Goal: Task Accomplishment & Management: Use online tool/utility

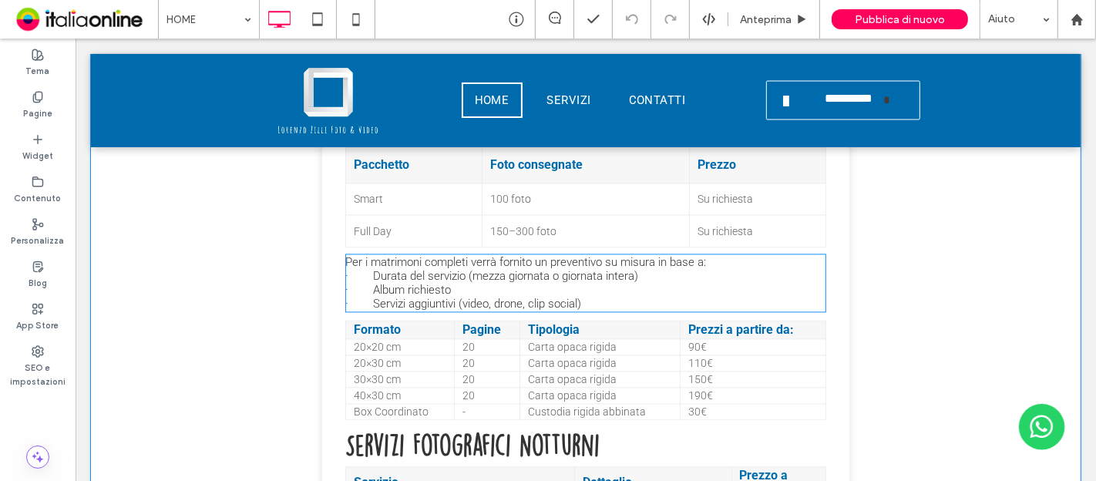
scroll to position [2570, 0]
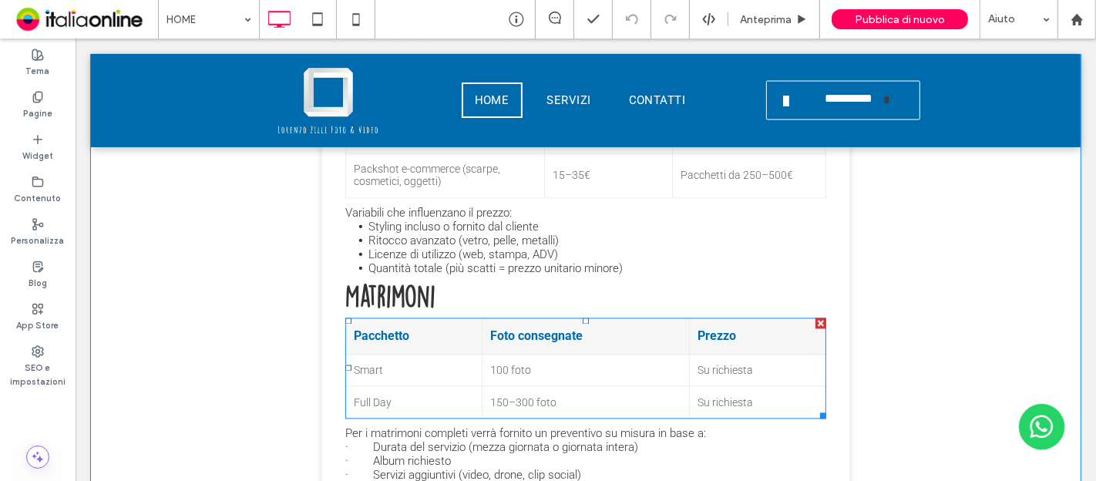
click at [372, 382] on td "Smart" at bounding box center [413, 371] width 136 height 32
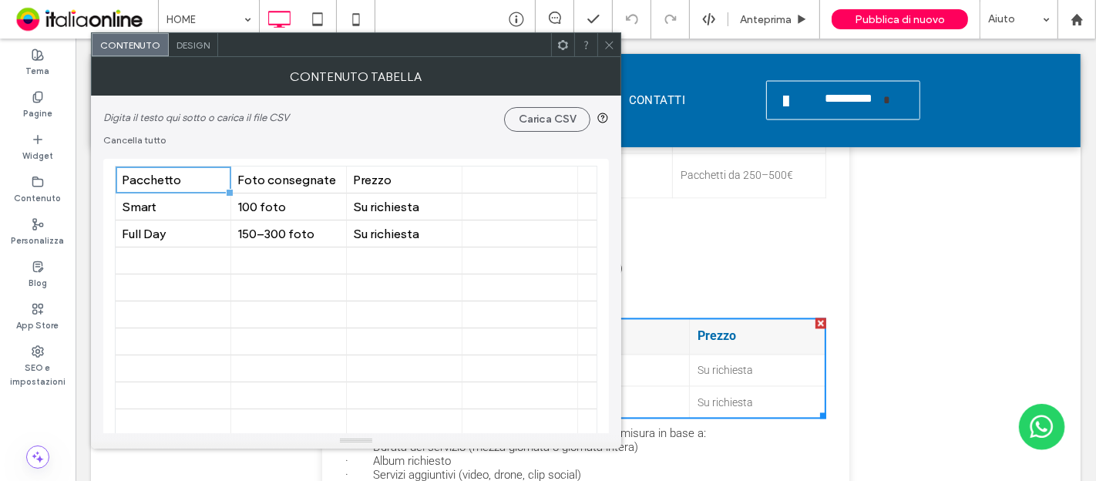
click at [609, 39] on icon at bounding box center [610, 45] width 12 height 12
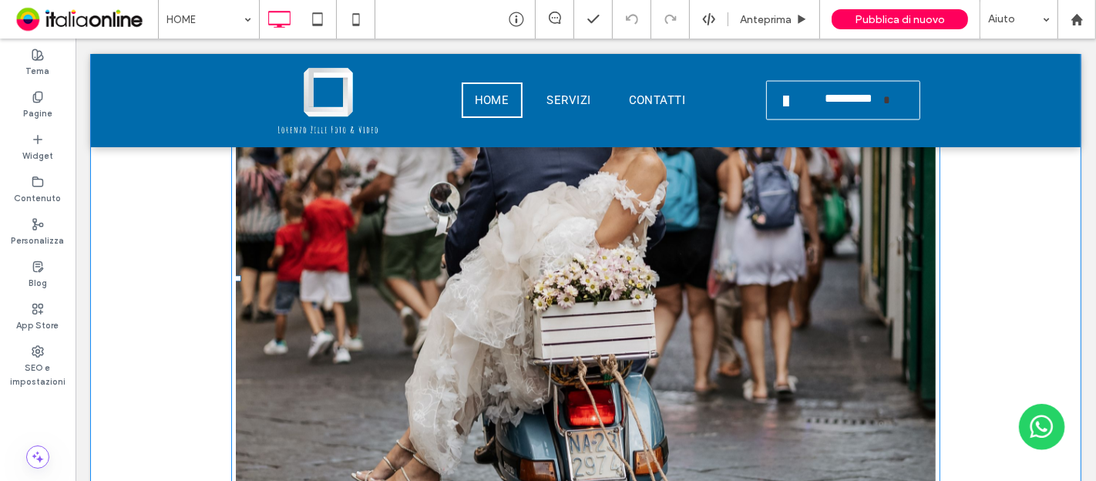
scroll to position [4026, 0]
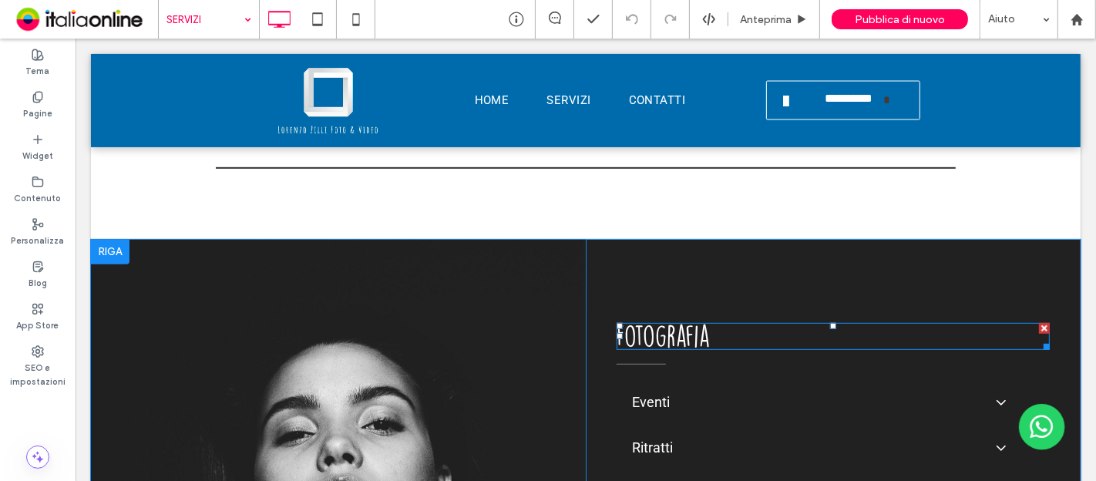
scroll to position [771, 0]
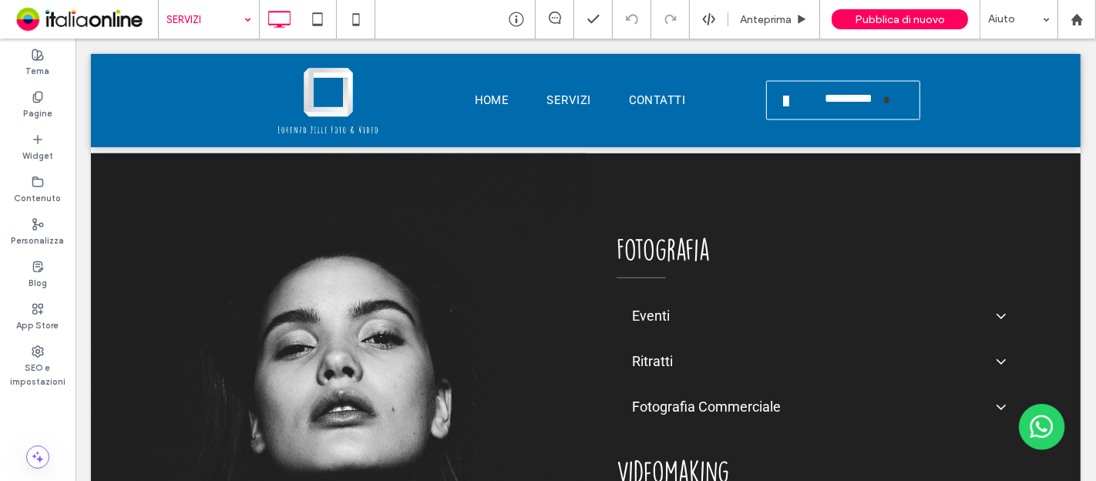
click at [227, 17] on input at bounding box center [205, 19] width 77 height 39
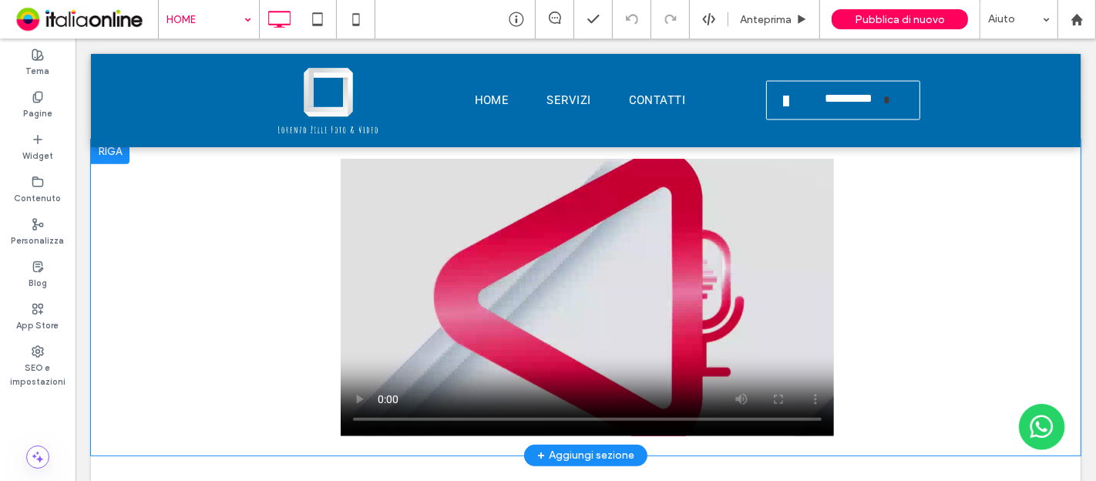
scroll to position [685, 0]
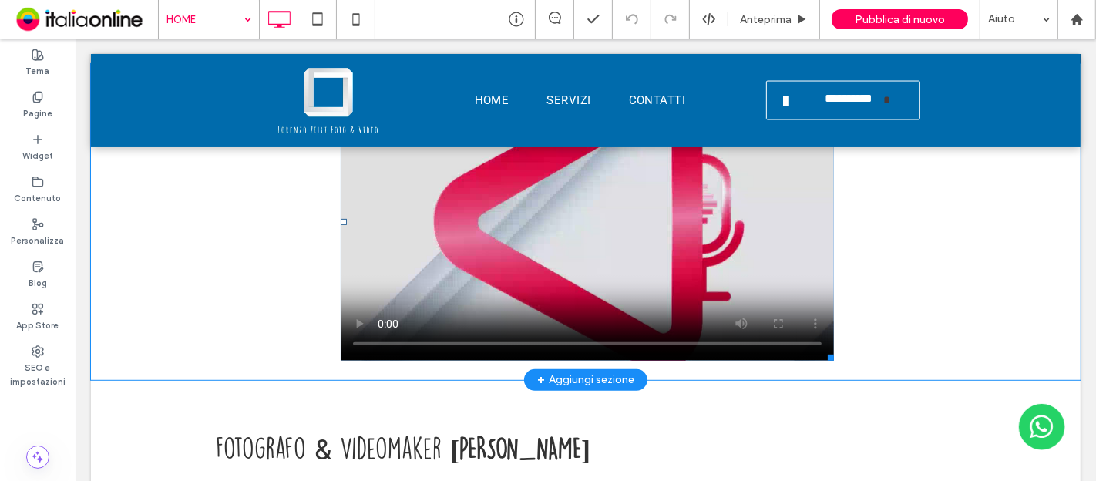
click at [348, 321] on span at bounding box center [586, 222] width 493 height 278
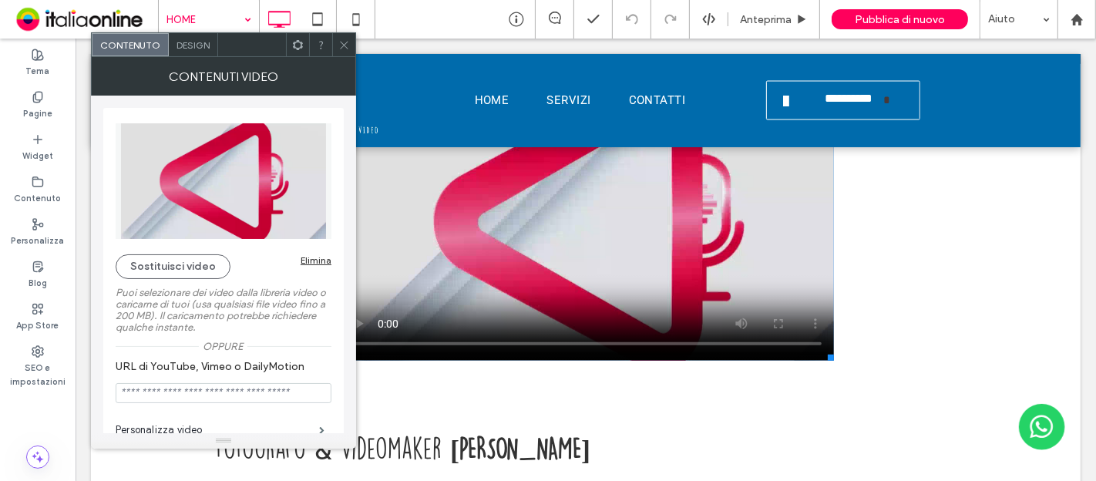
click at [222, 204] on img at bounding box center [224, 181] width 216 height 116
click at [343, 44] on icon at bounding box center [344, 45] width 12 height 12
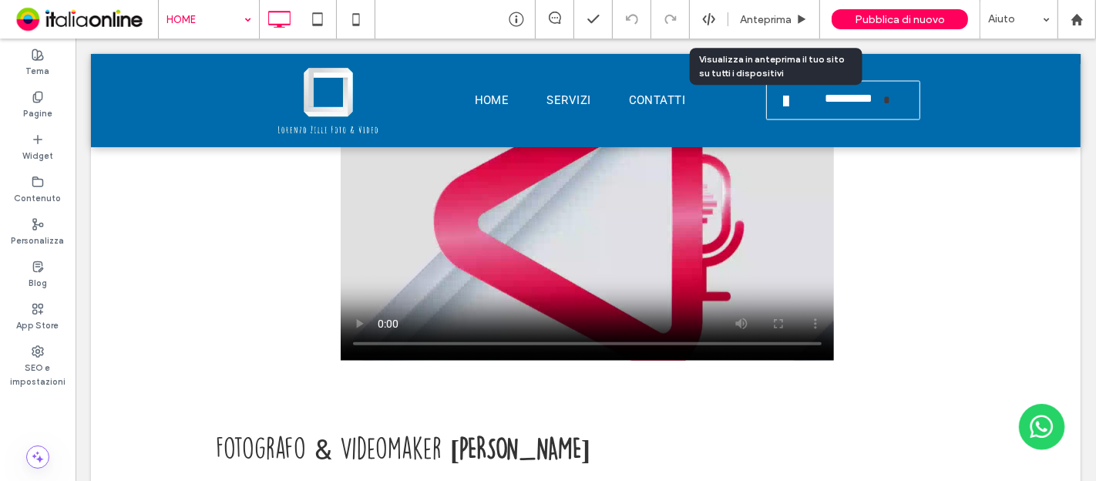
drag, startPoint x: 768, startPoint y: 14, endPoint x: 738, endPoint y: 59, distance: 53.9
click at [768, 14] on span "Anteprima" at bounding box center [766, 19] width 52 height 13
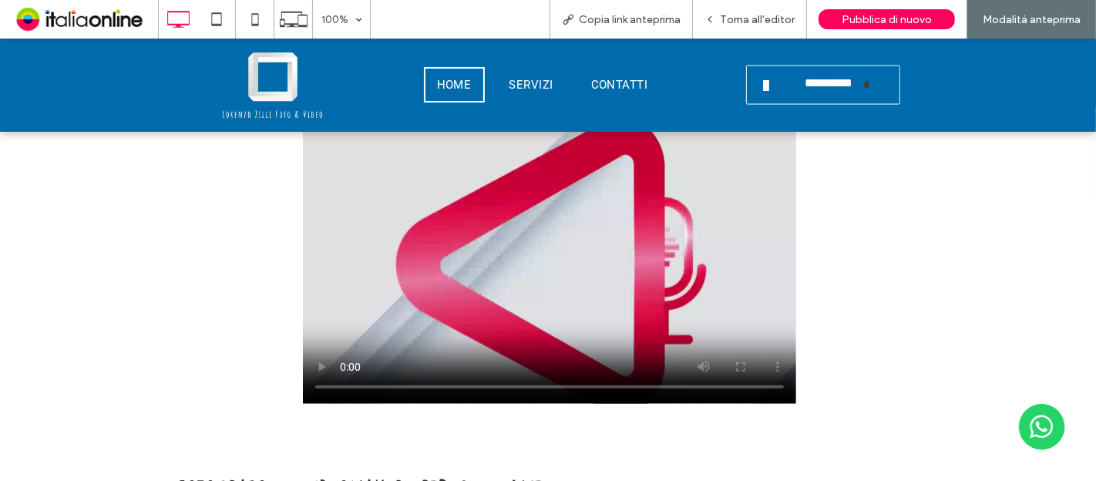
scroll to position [599, 0]
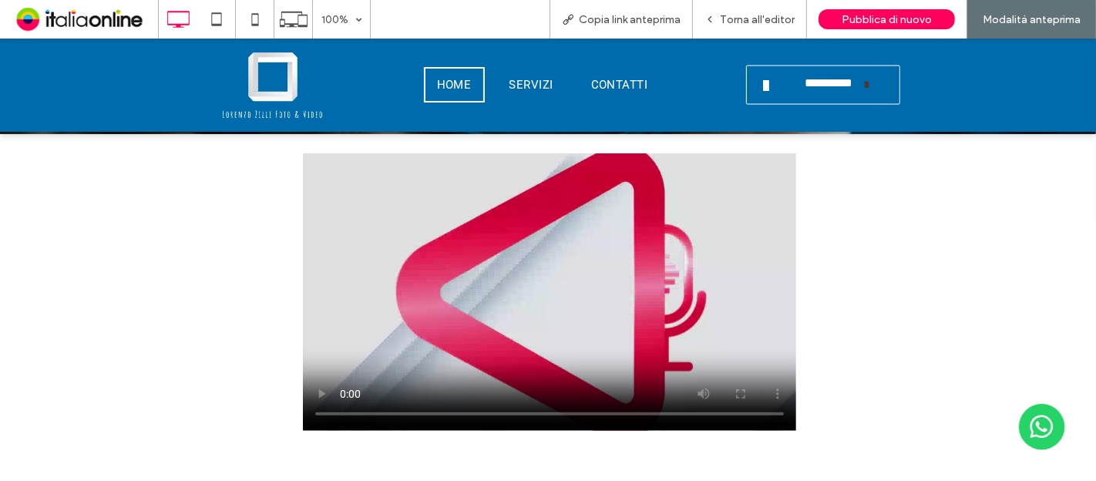
click at [590, 414] on video at bounding box center [549, 292] width 493 height 278
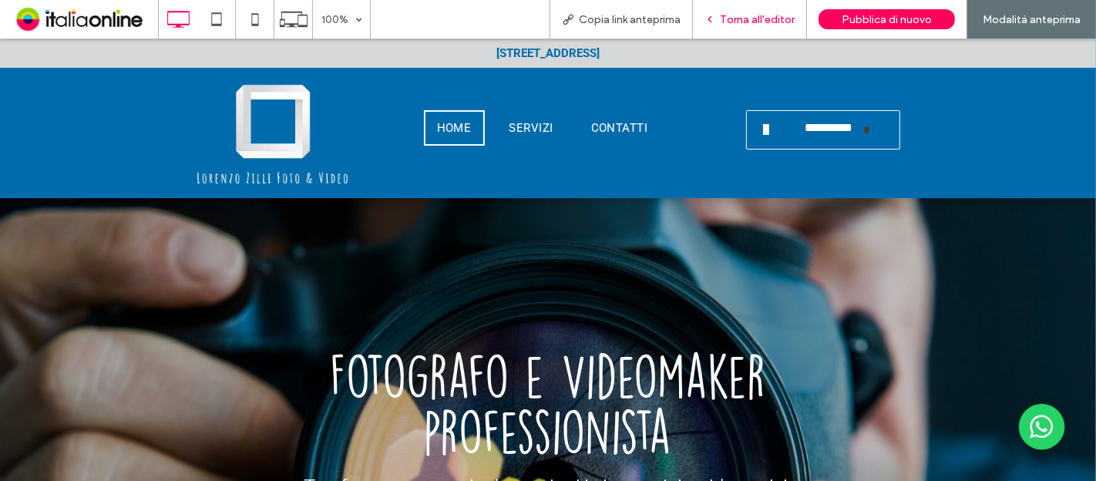
click at [763, 19] on span "Torna all'editor" at bounding box center [757, 19] width 75 height 13
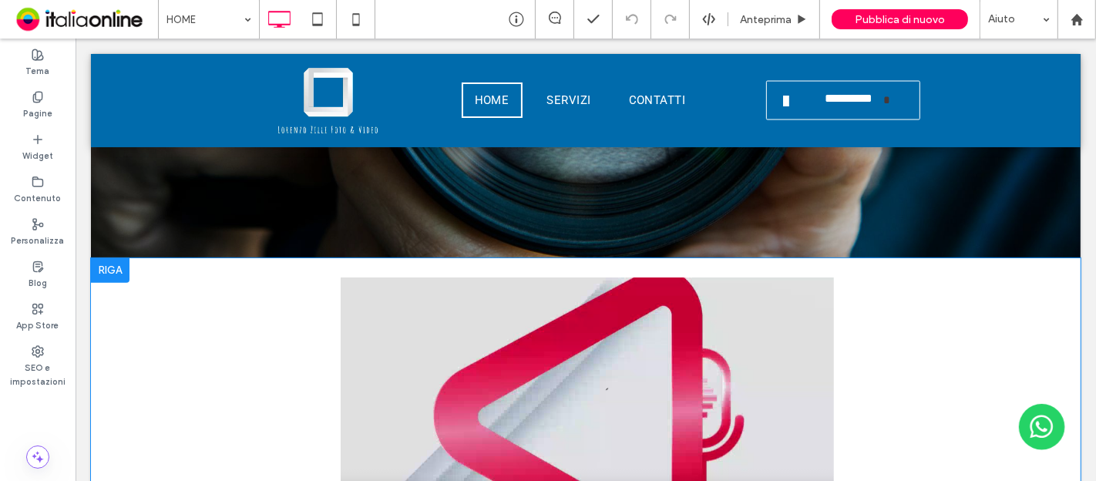
scroll to position [428, 0]
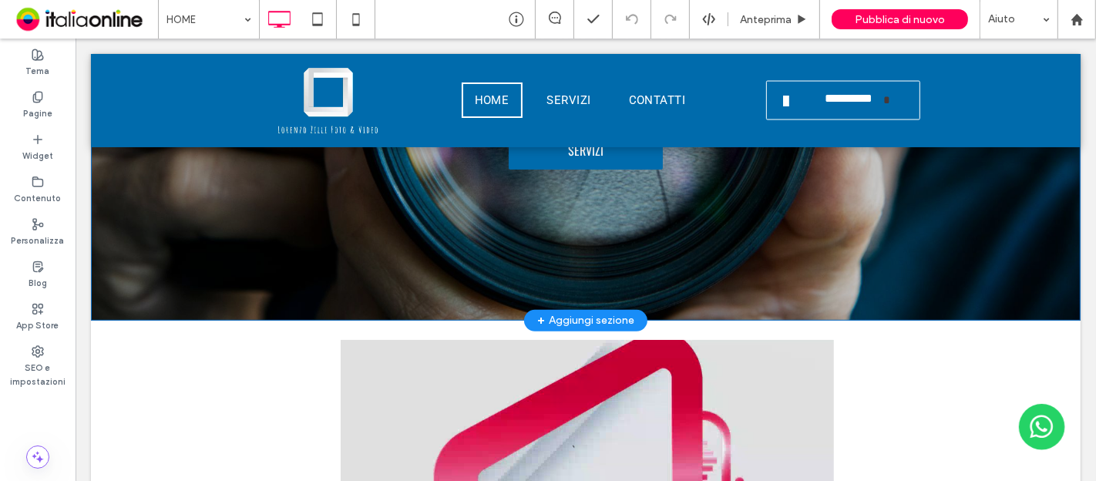
click at [582, 318] on div "+ Aggiungi sezione" at bounding box center [585, 320] width 97 height 17
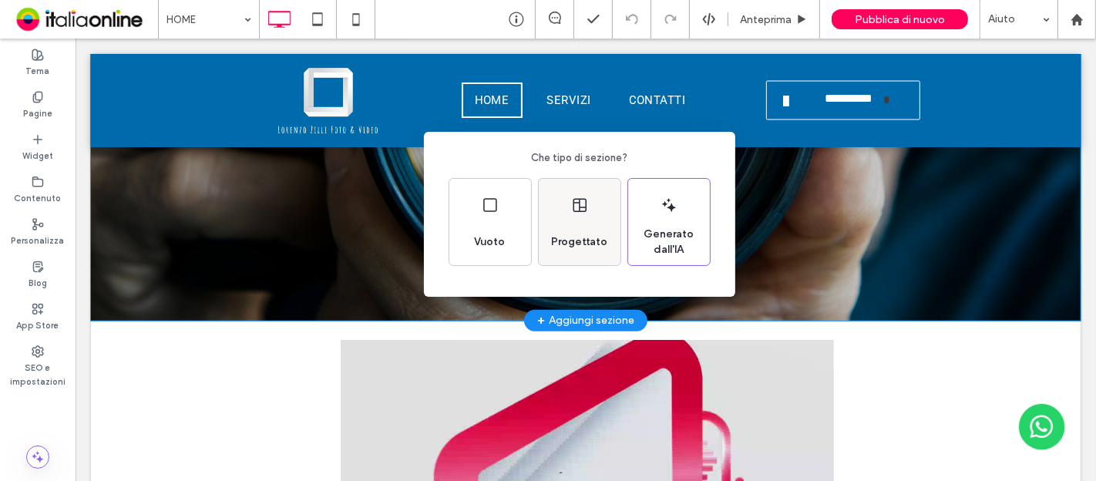
click at [583, 227] on div "Progettato" at bounding box center [579, 242] width 69 height 34
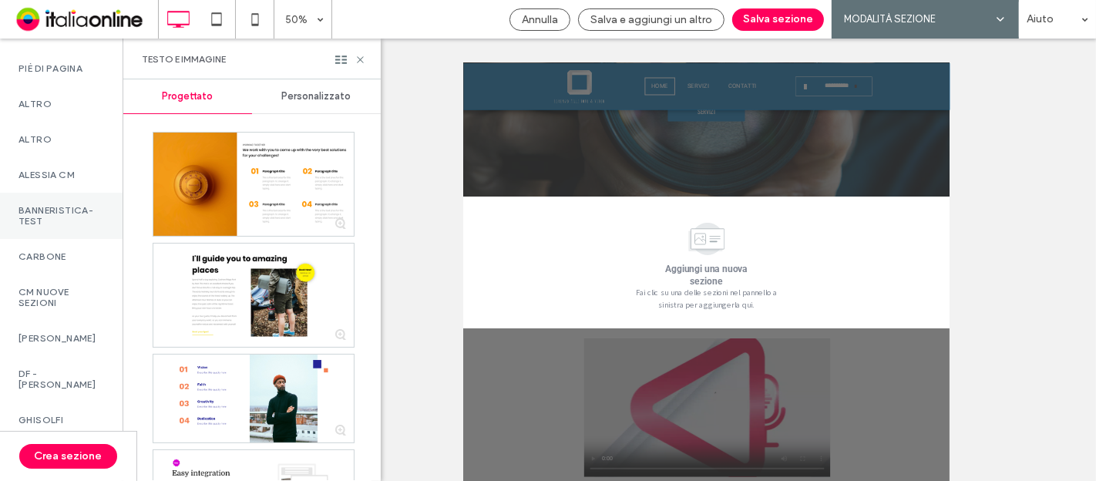
scroll to position [857, 0]
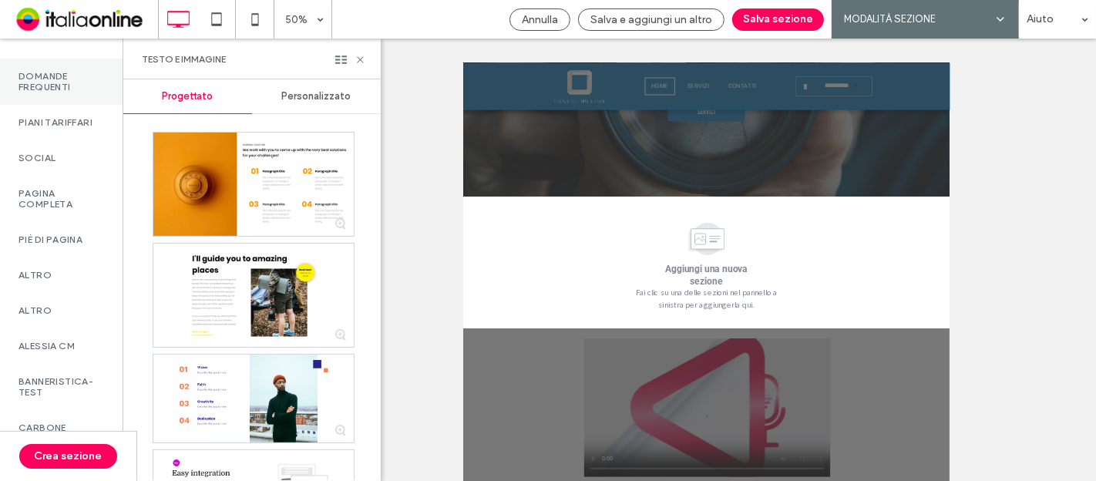
click at [51, 91] on label "Domande frequenti" at bounding box center [62, 82] width 86 height 22
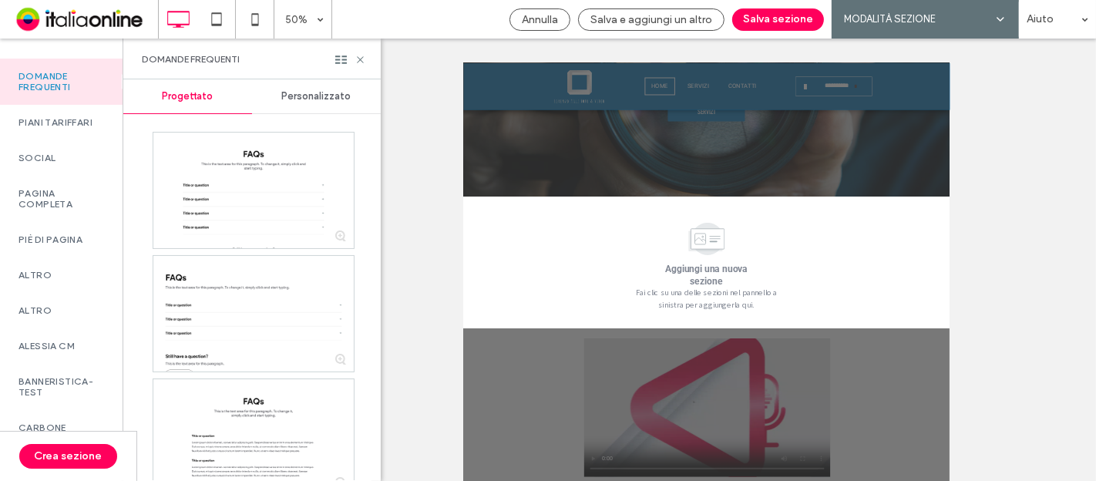
click at [334, 100] on span "Personalizzato" at bounding box center [316, 96] width 69 height 12
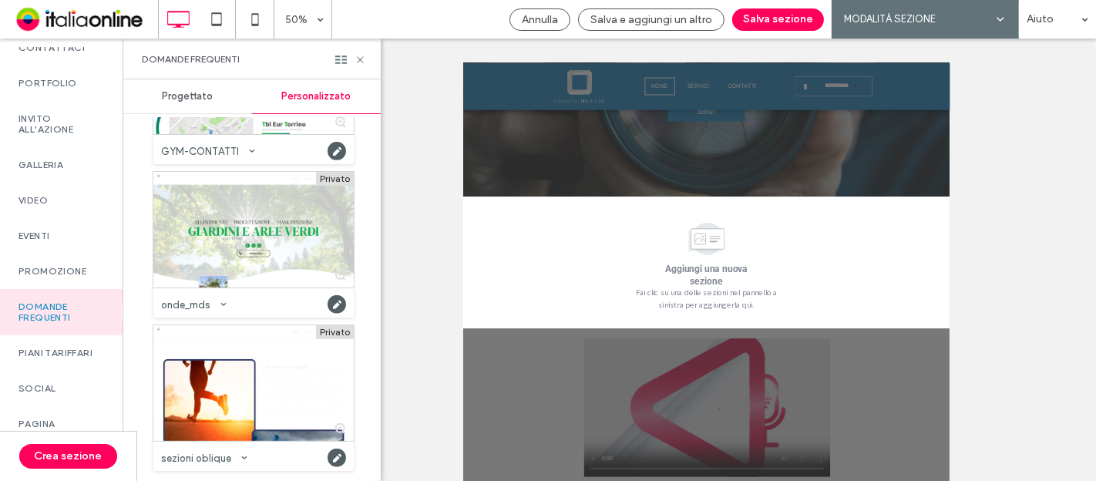
scroll to position [599, 0]
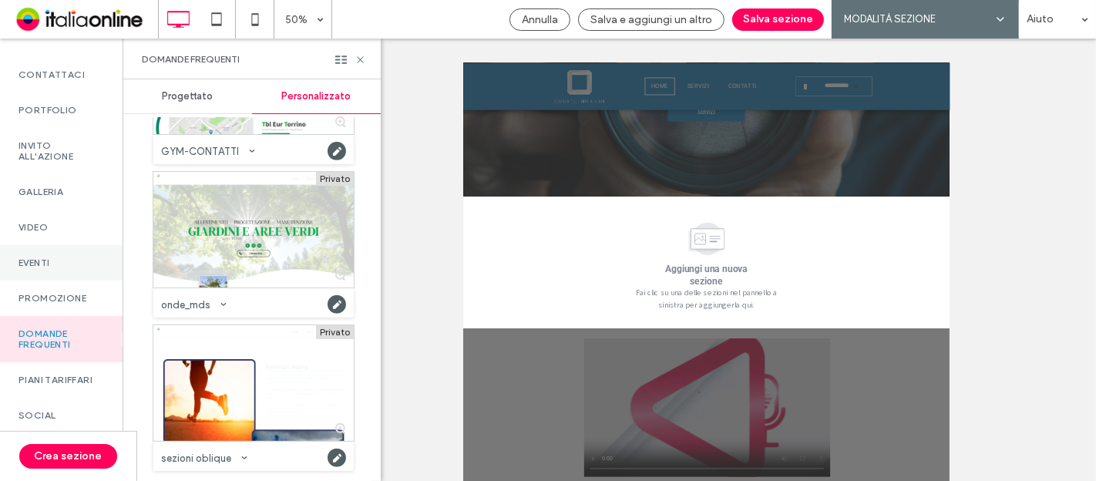
click at [37, 265] on div "Eventi" at bounding box center [61, 262] width 123 height 35
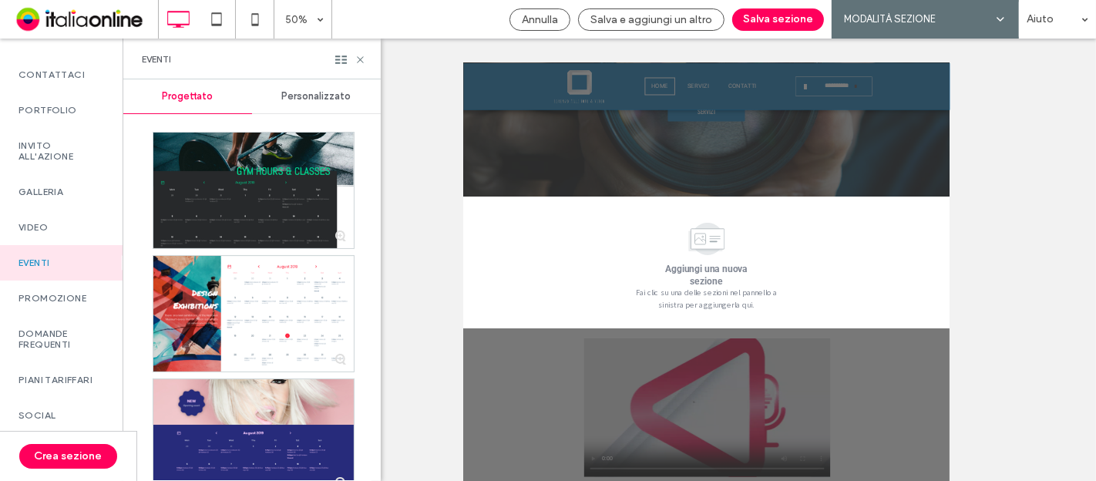
click at [295, 106] on div "Personalizzato" at bounding box center [316, 96] width 129 height 34
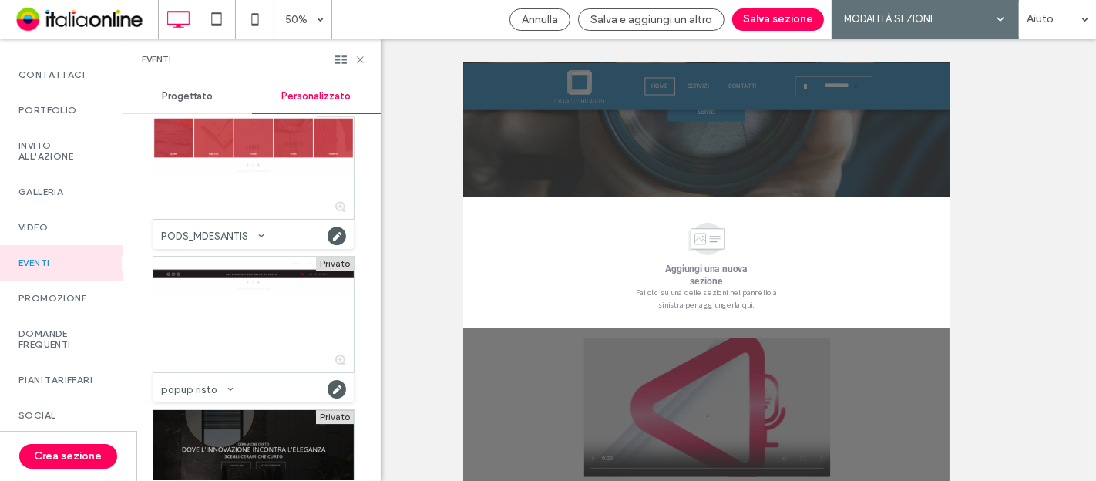
scroll to position [4322, 0]
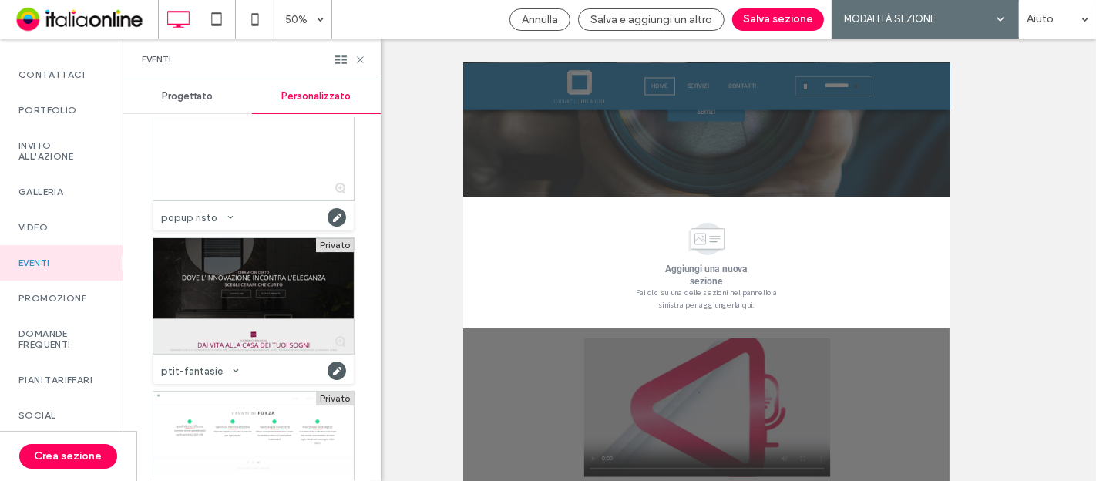
click at [217, 250] on div at bounding box center [253, 296] width 200 height 116
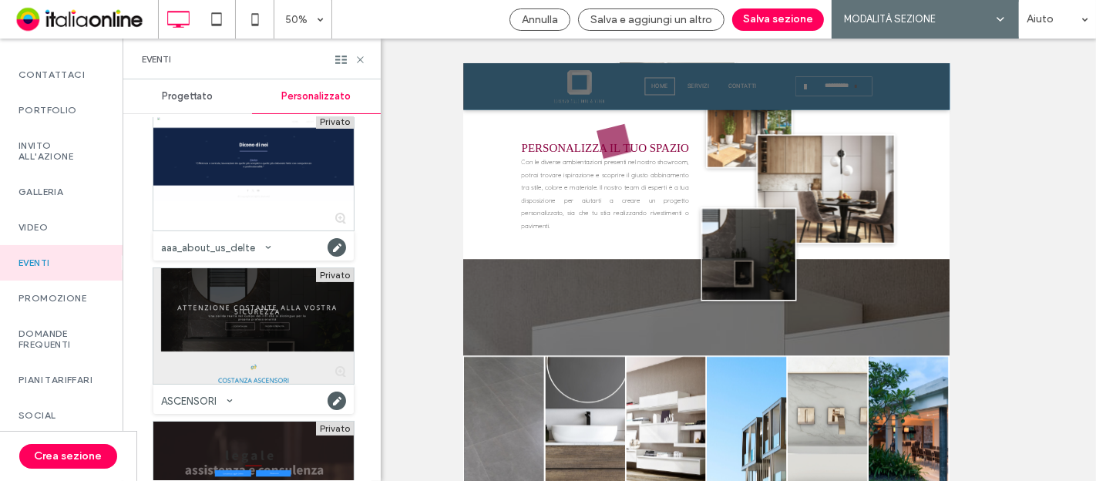
scroll to position [0, 0]
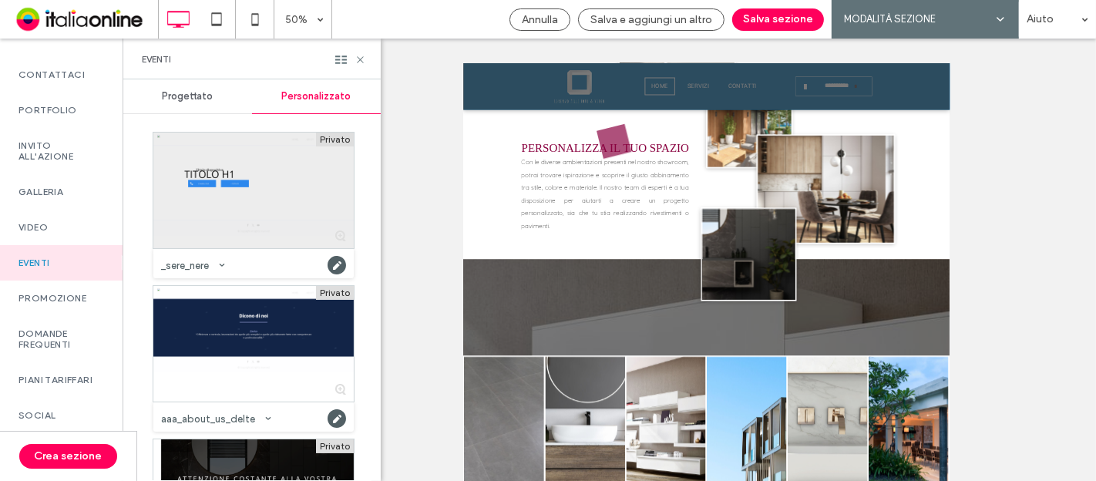
click at [231, 226] on div at bounding box center [253, 191] width 200 height 116
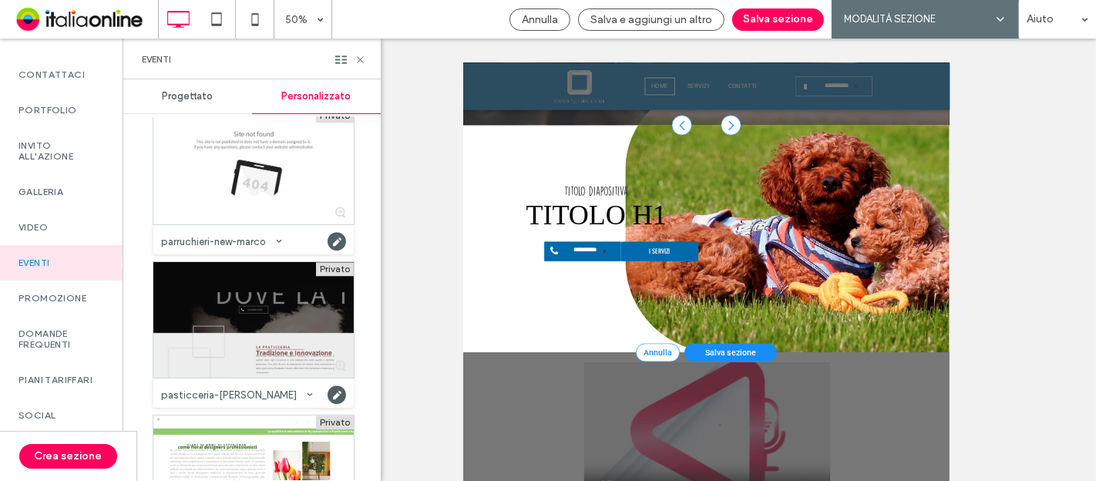
scroll to position [3598, 0]
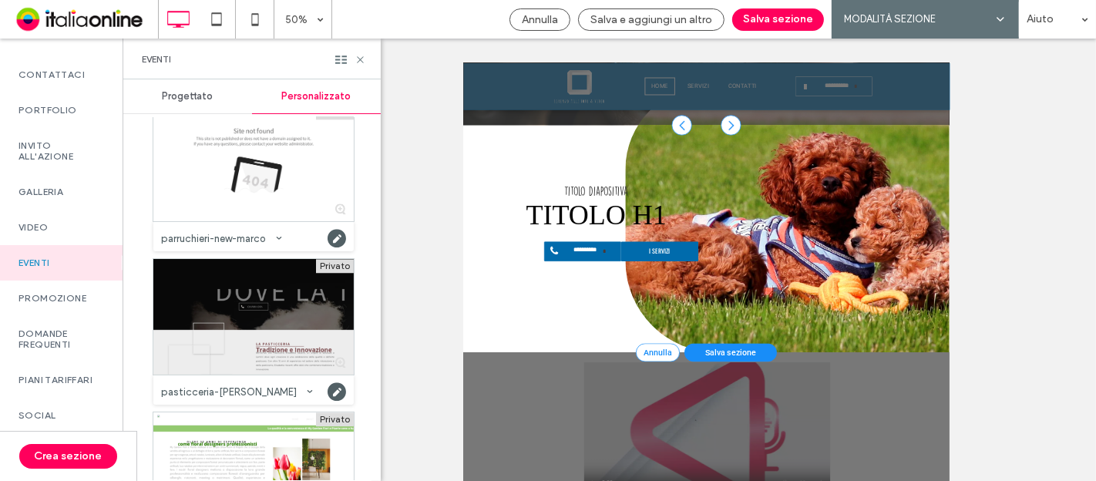
click at [275, 342] on div at bounding box center [253, 317] width 200 height 116
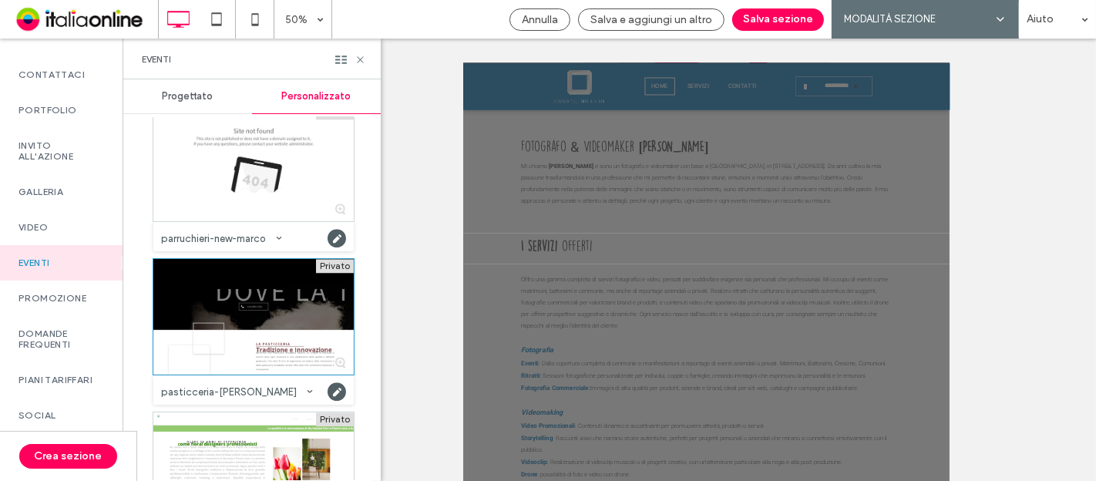
scroll to position [3570, 0]
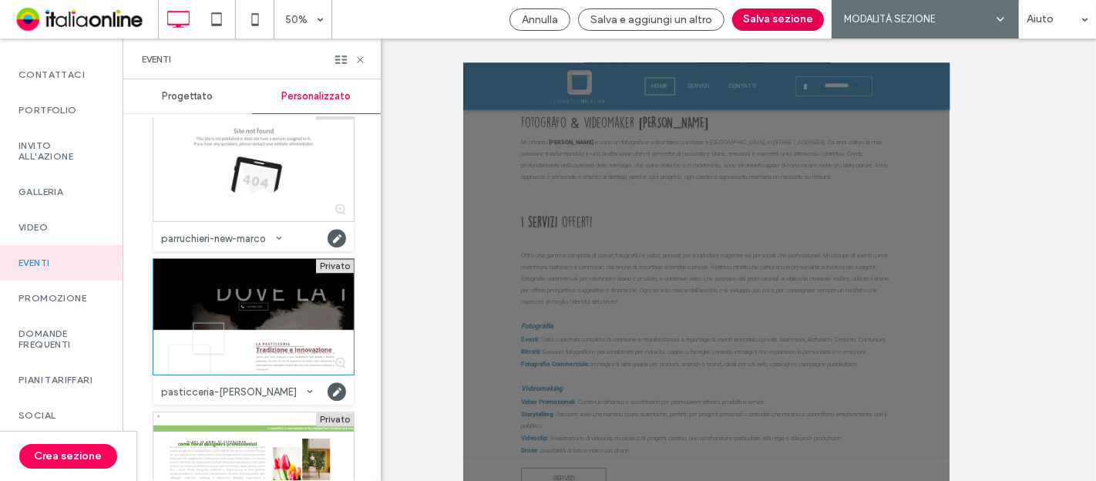
click at [771, 18] on button "Salva sezione" at bounding box center [778, 19] width 92 height 22
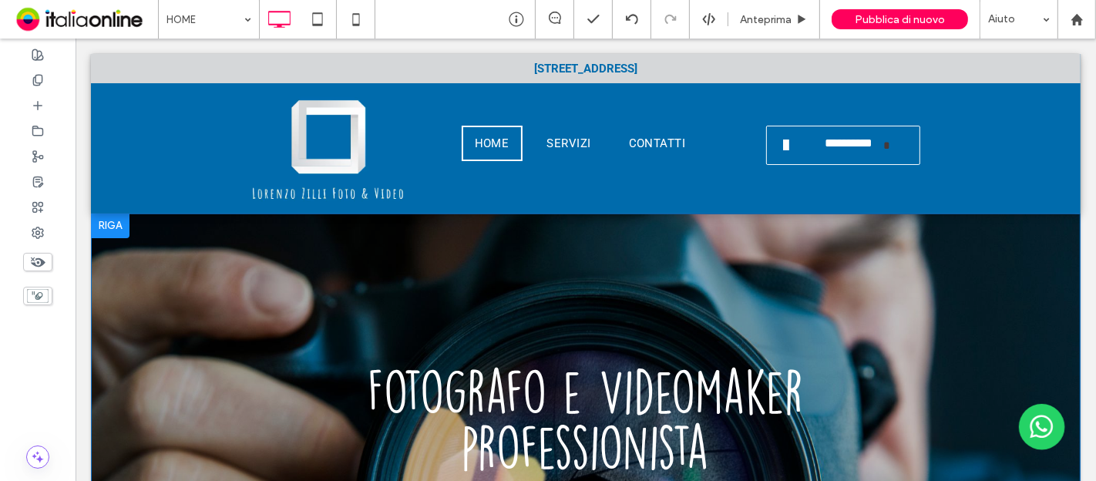
scroll to position [0, 0]
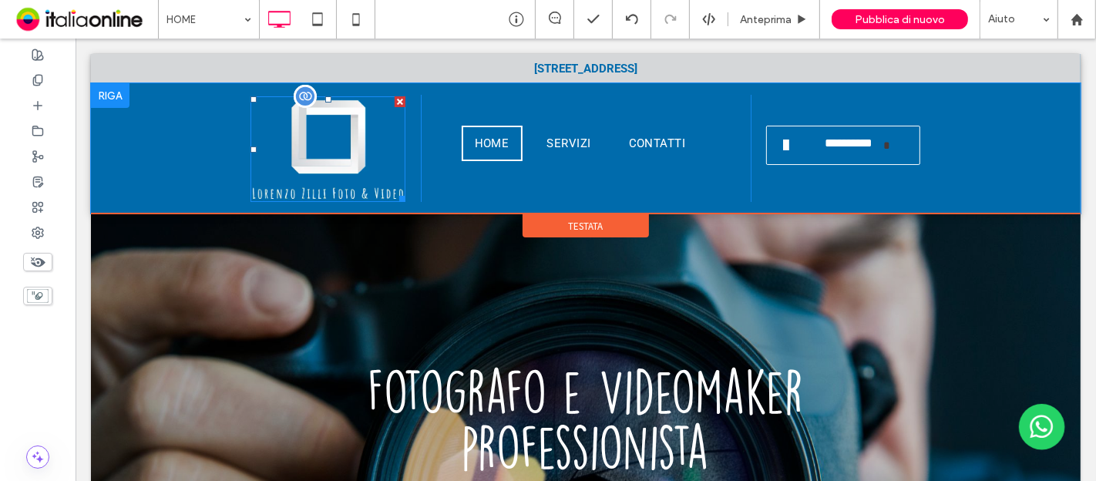
drag, startPoint x: 309, startPoint y: 155, endPoint x: 365, endPoint y: 157, distance: 55.6
click at [309, 155] on img at bounding box center [327, 149] width 155 height 106
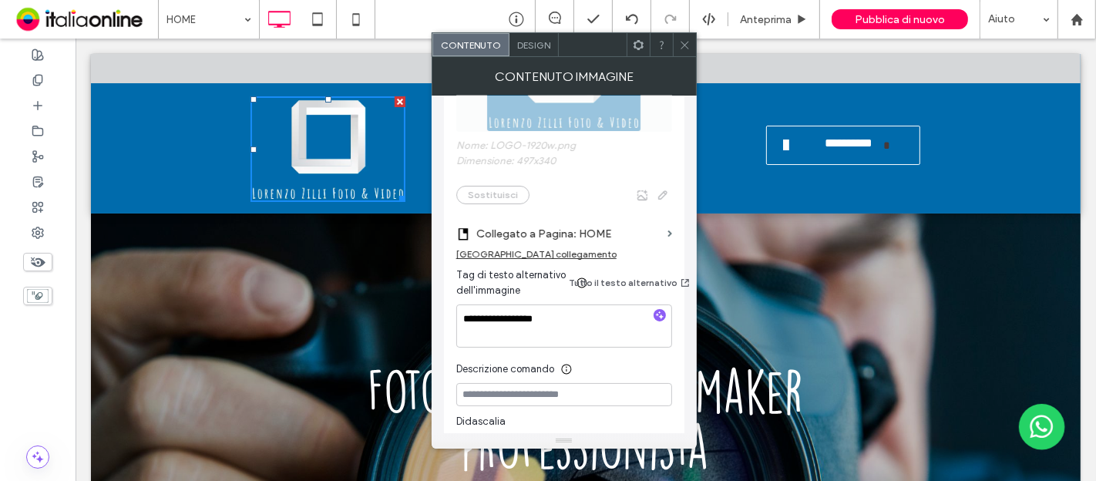
scroll to position [257, 0]
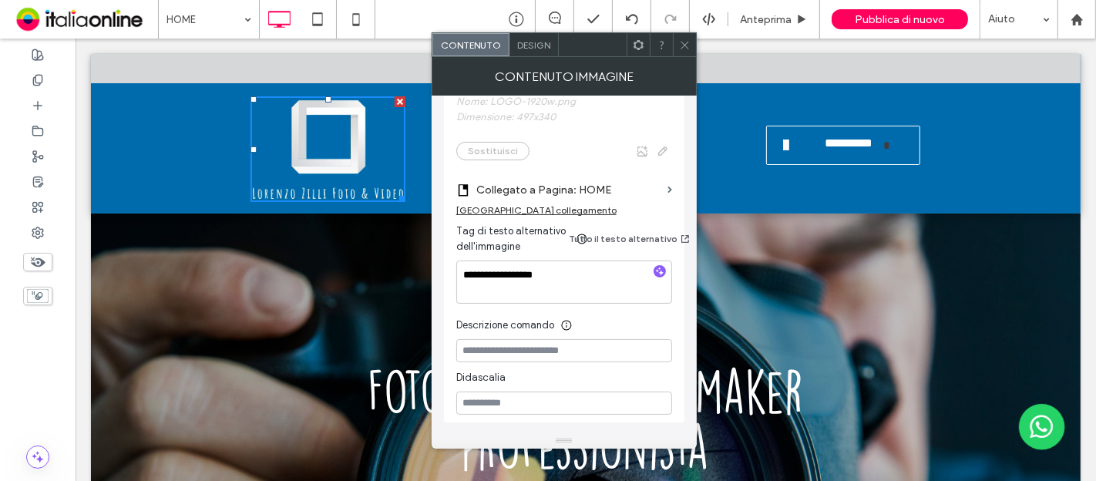
click at [684, 39] on icon at bounding box center [685, 45] width 12 height 12
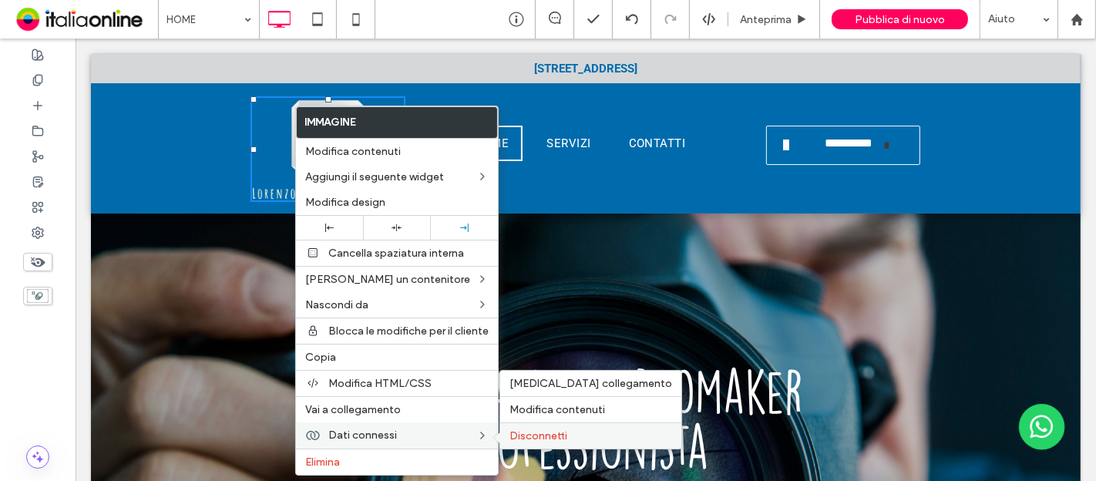
click at [537, 430] on span "Disconnetti" at bounding box center [539, 435] width 58 height 13
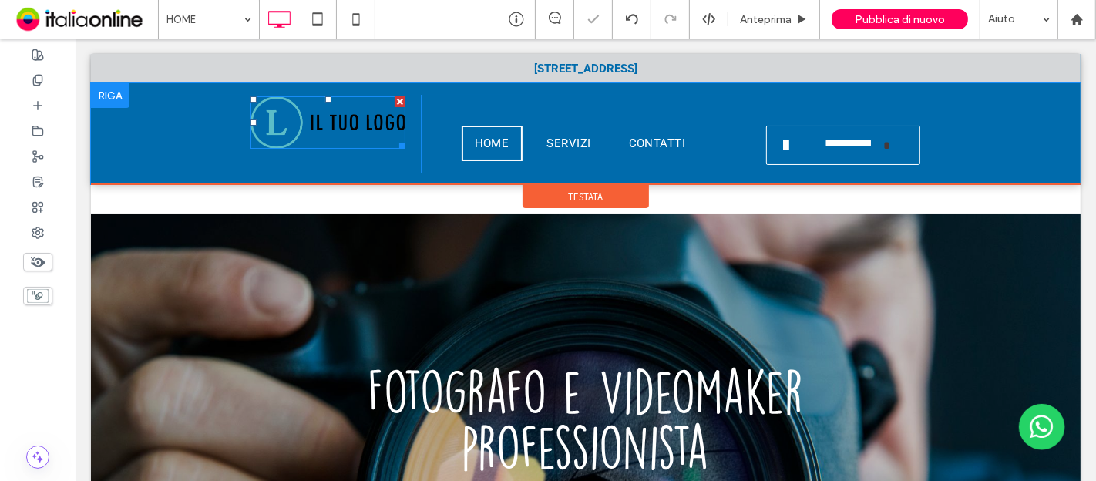
click at [301, 116] on img at bounding box center [327, 122] width 155 height 52
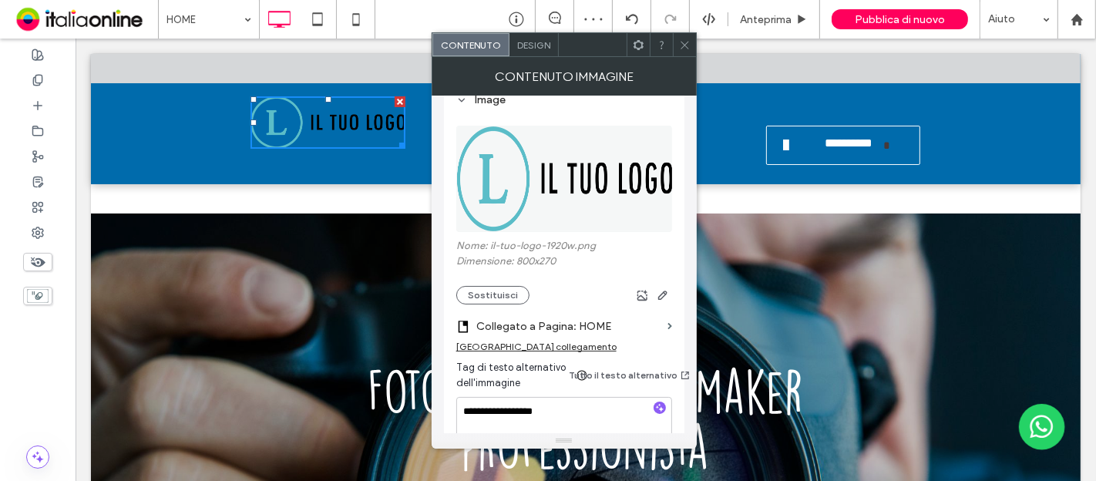
scroll to position [0, 0]
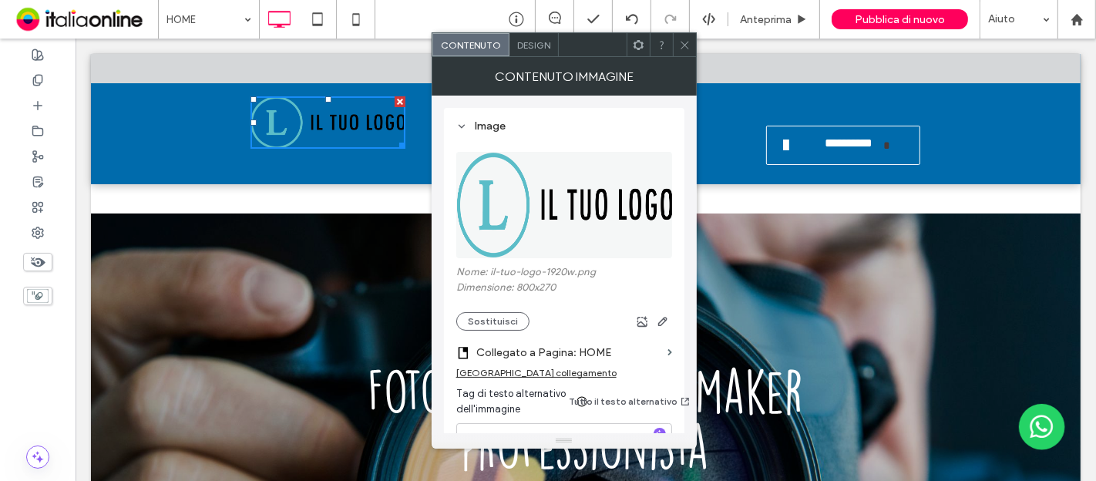
click at [519, 162] on img at bounding box center [564, 205] width 217 height 106
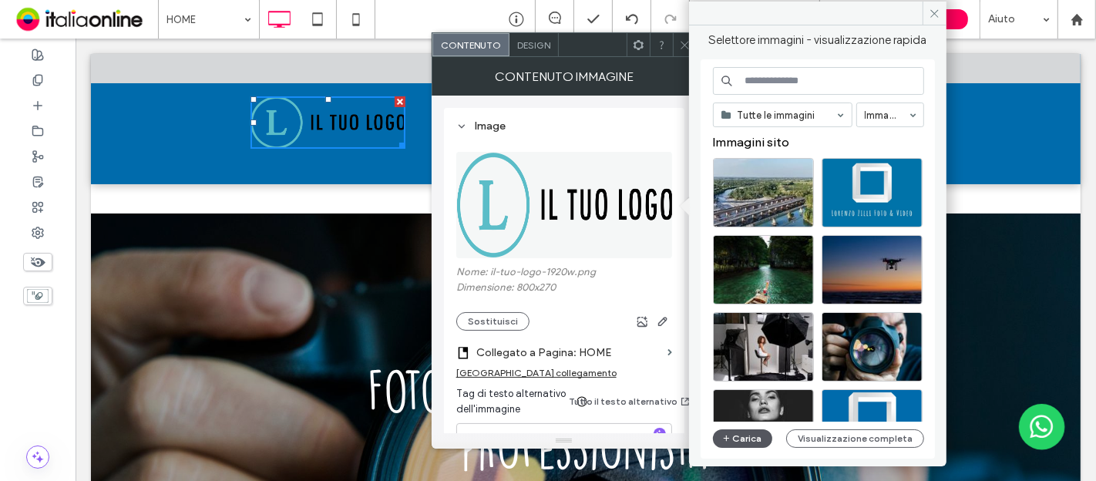
click at [739, 436] on button "Carica" at bounding box center [743, 438] width 60 height 19
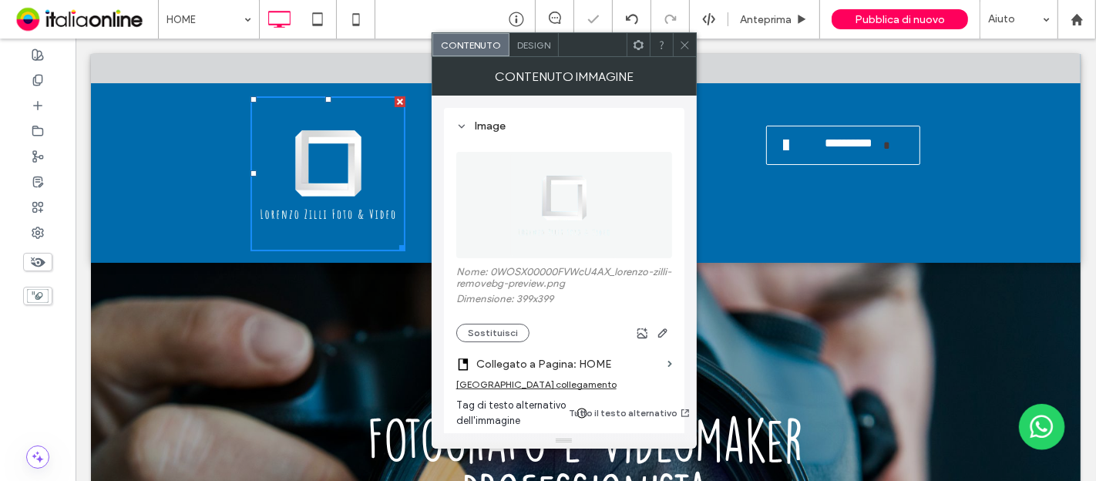
click at [680, 45] on icon at bounding box center [685, 45] width 12 height 12
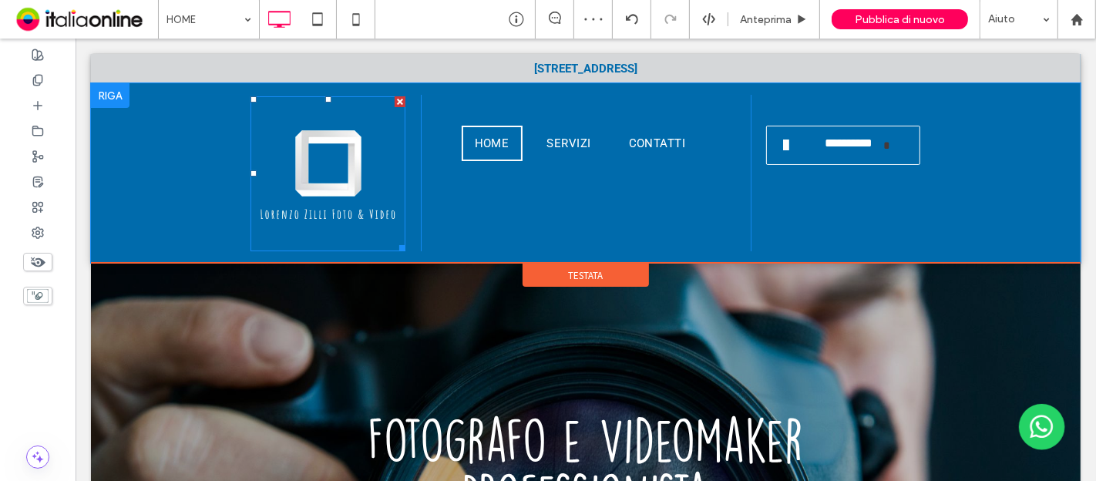
click at [360, 186] on img at bounding box center [327, 173] width 155 height 155
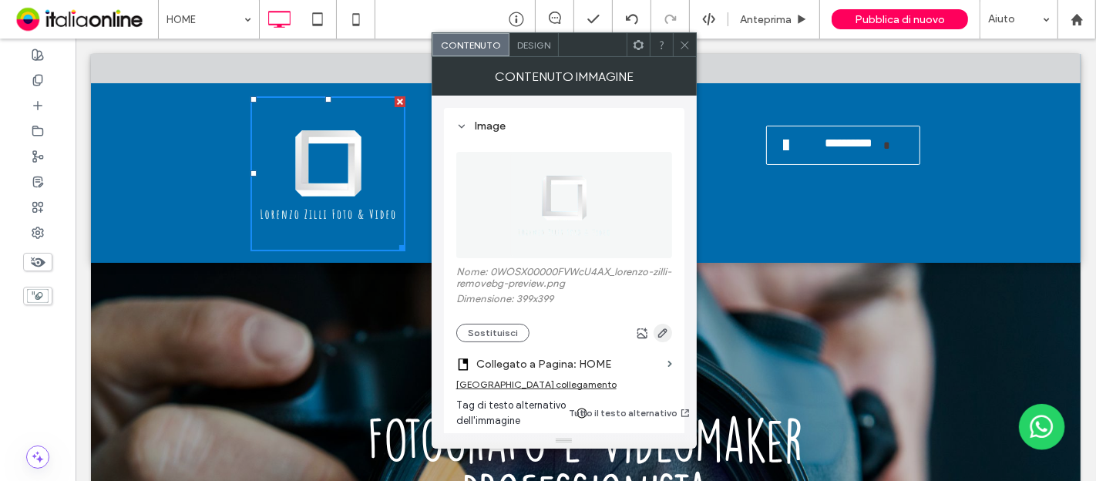
click at [659, 334] on use "button" at bounding box center [662, 332] width 9 height 9
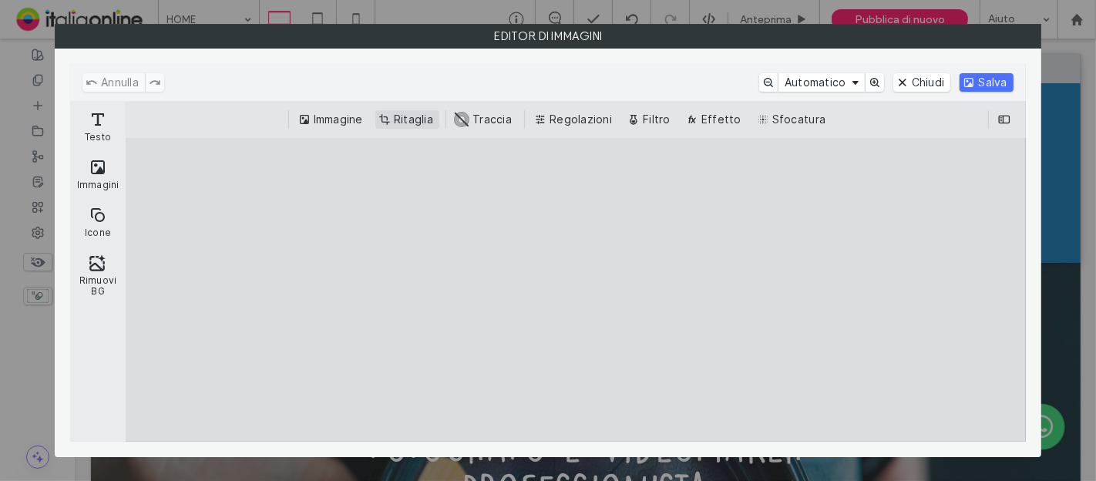
click at [397, 123] on button "Ritaglia" at bounding box center [407, 119] width 64 height 19
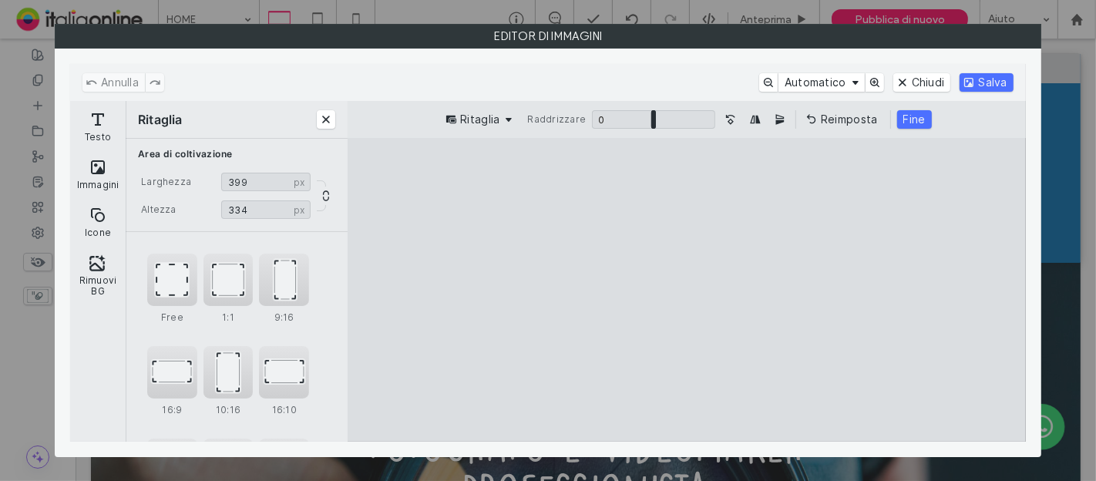
drag, startPoint x: 687, startPoint y: 167, endPoint x: 697, endPoint y: 210, distance: 44.3
click at [687, 290] on cesdk-canvas "Editor / piattaforma / website builder canvas" at bounding box center [687, 290] width 0 height 0
type input "***"
drag, startPoint x: 691, startPoint y: 431, endPoint x: 694, endPoint y: 392, distance: 39.4
click at [687, 290] on cesdk-canvas "Editor / piattaforma / website builder canvas" at bounding box center [687, 290] width 0 height 0
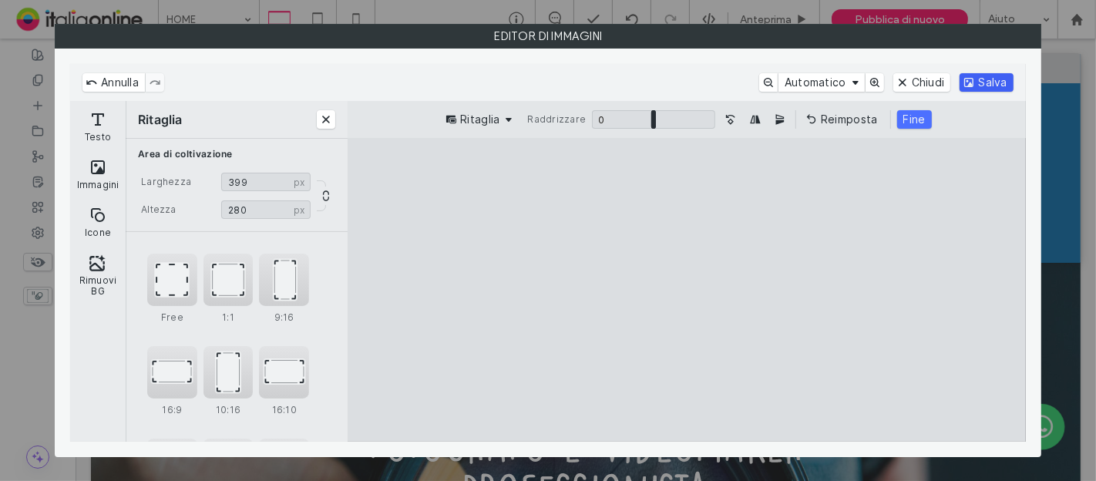
click at [980, 80] on button "Salva" at bounding box center [986, 82] width 53 height 19
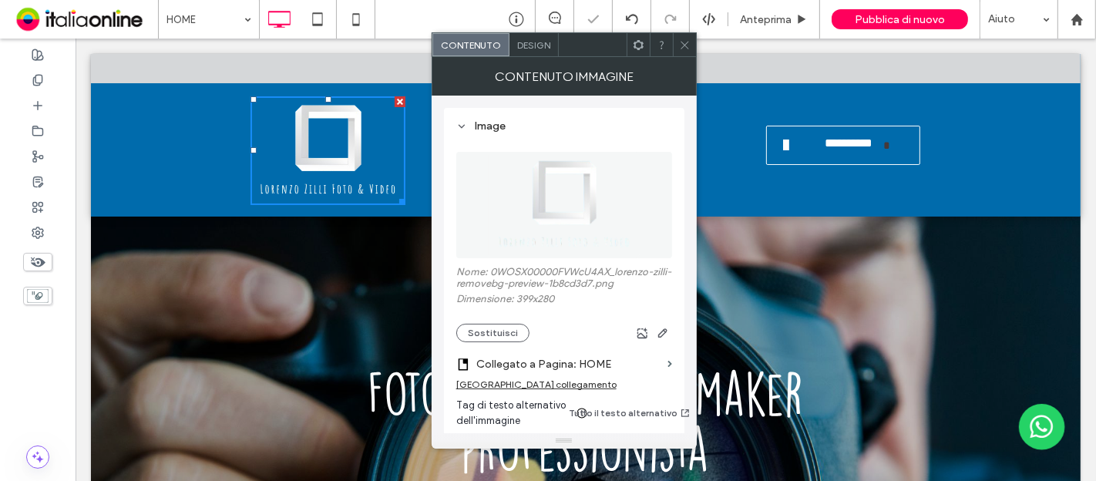
click at [684, 39] on icon at bounding box center [685, 45] width 12 height 12
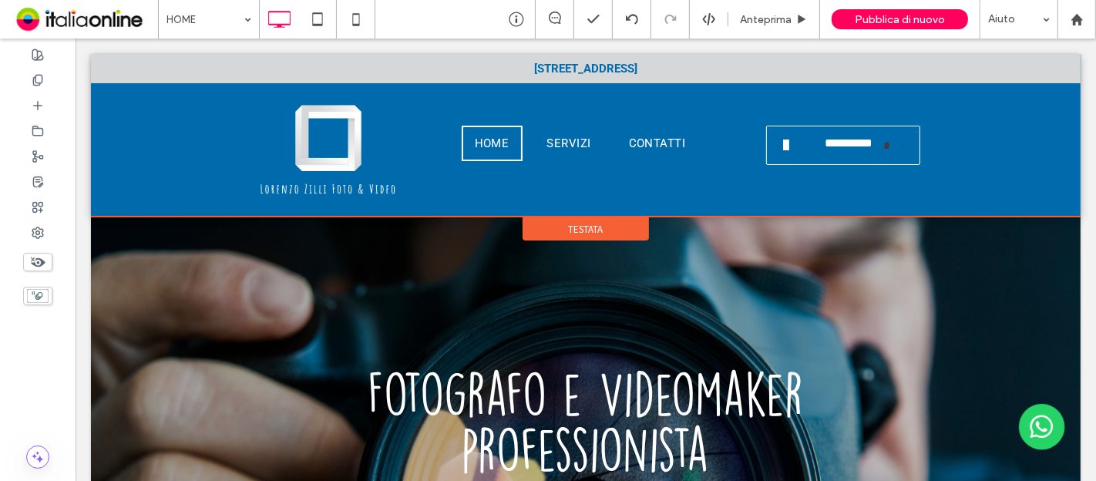
click at [569, 226] on span "Testata" at bounding box center [585, 229] width 35 height 13
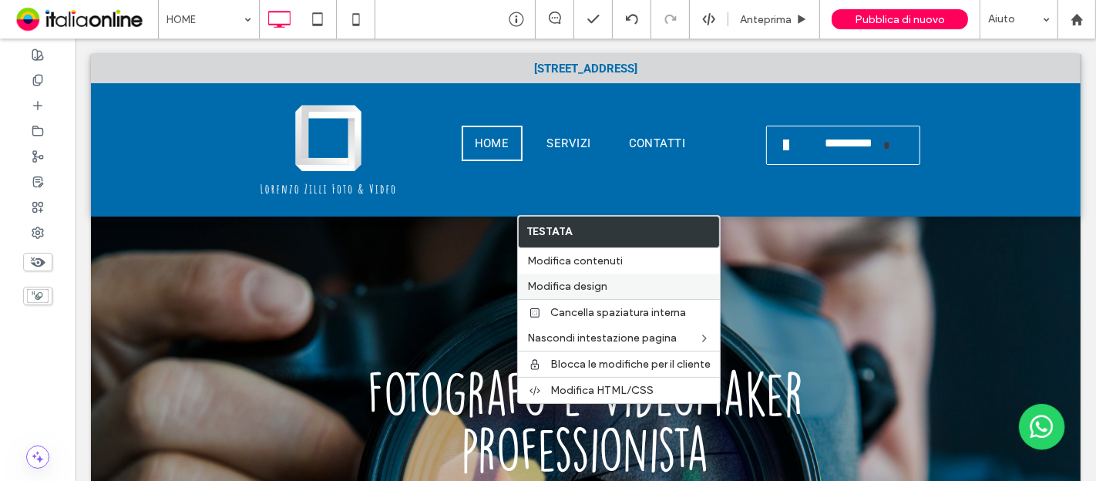
click at [575, 283] on span "Modifica design" at bounding box center [567, 286] width 80 height 13
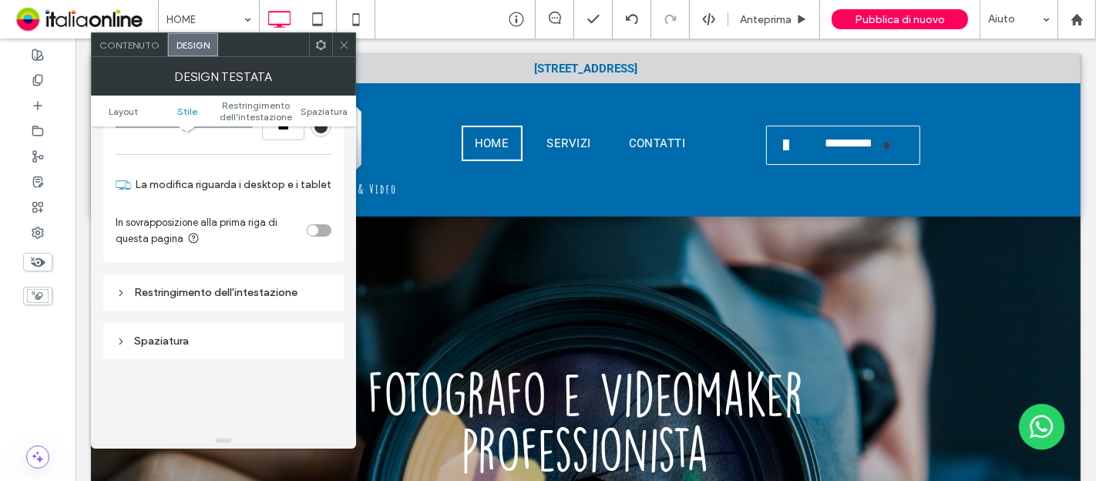
scroll to position [342, 0]
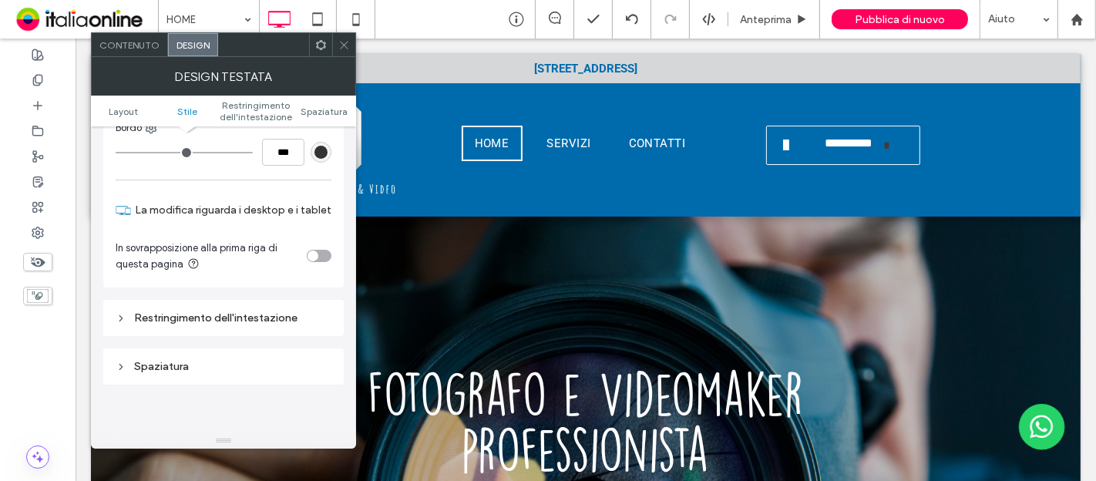
click at [328, 250] on div "toggle" at bounding box center [319, 256] width 25 height 12
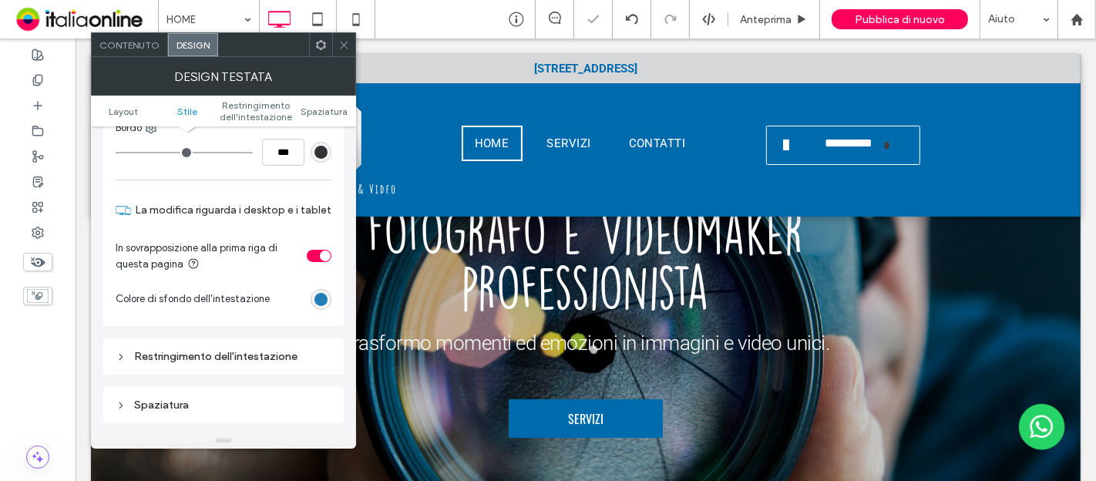
click at [324, 293] on div "rgb(0, 107, 172)" at bounding box center [321, 299] width 13 height 13
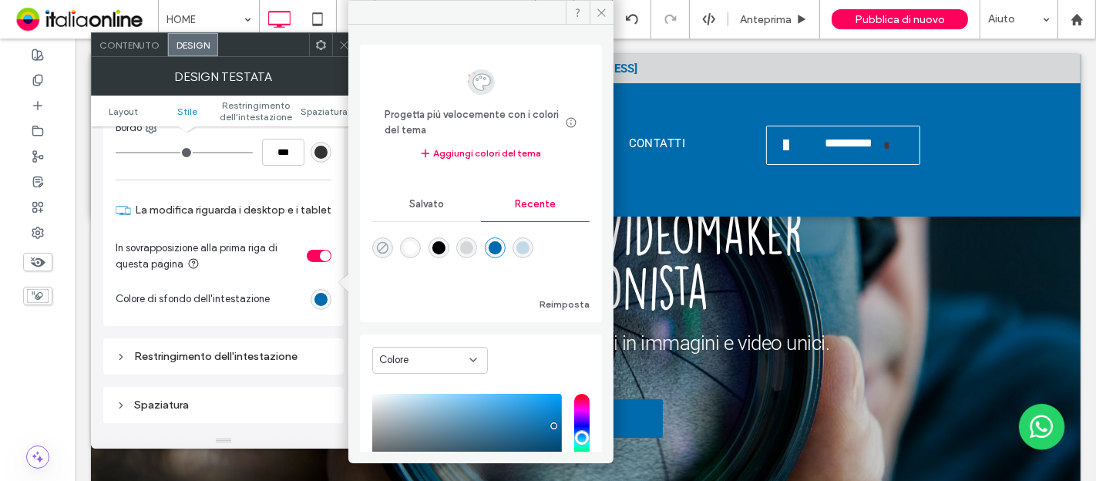
click at [382, 242] on icon "rgba(0, 0, 0, 0)" at bounding box center [382, 247] width 13 height 13
type input "*******"
type input "*"
type input "**"
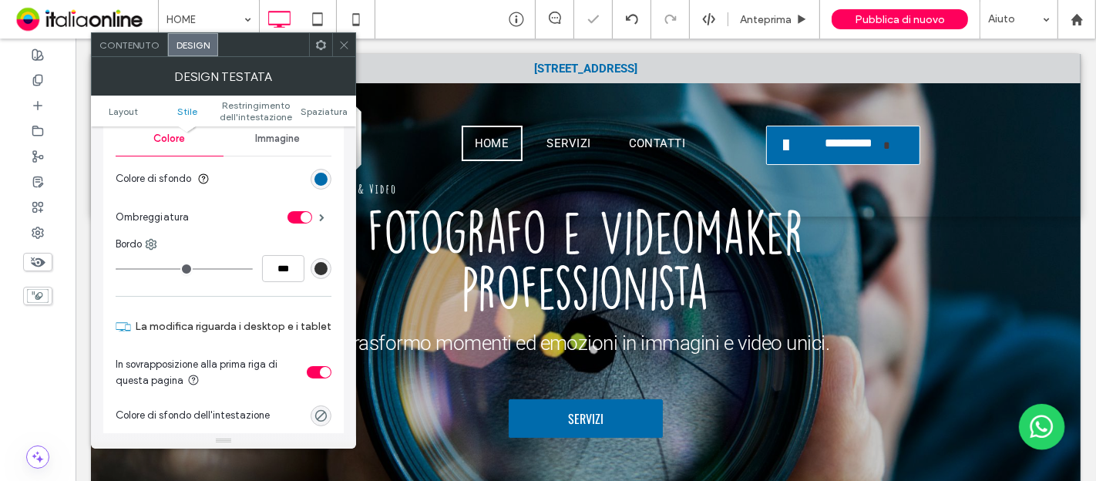
scroll to position [171, 0]
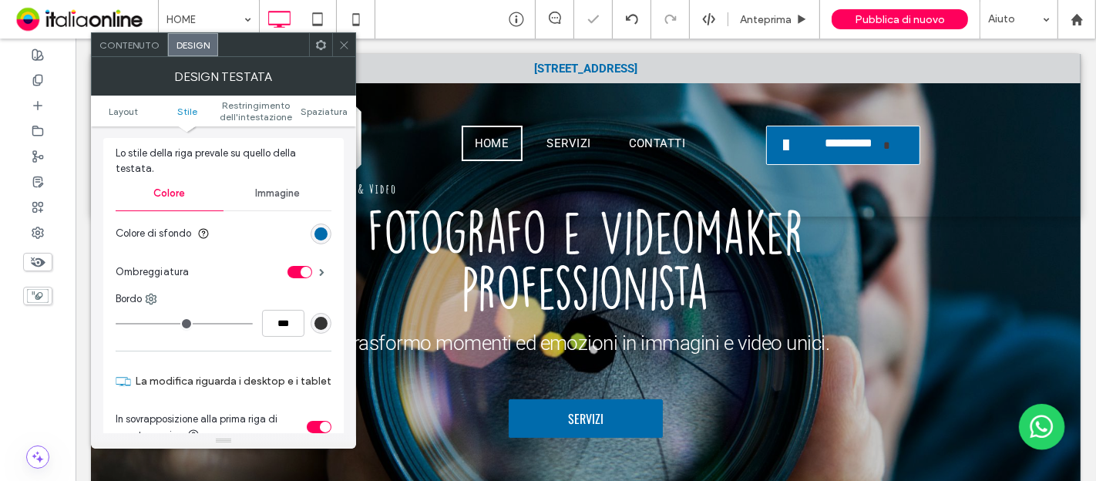
click at [299, 266] on div "toggle" at bounding box center [300, 272] width 25 height 12
click at [347, 47] on use at bounding box center [344, 45] width 8 height 8
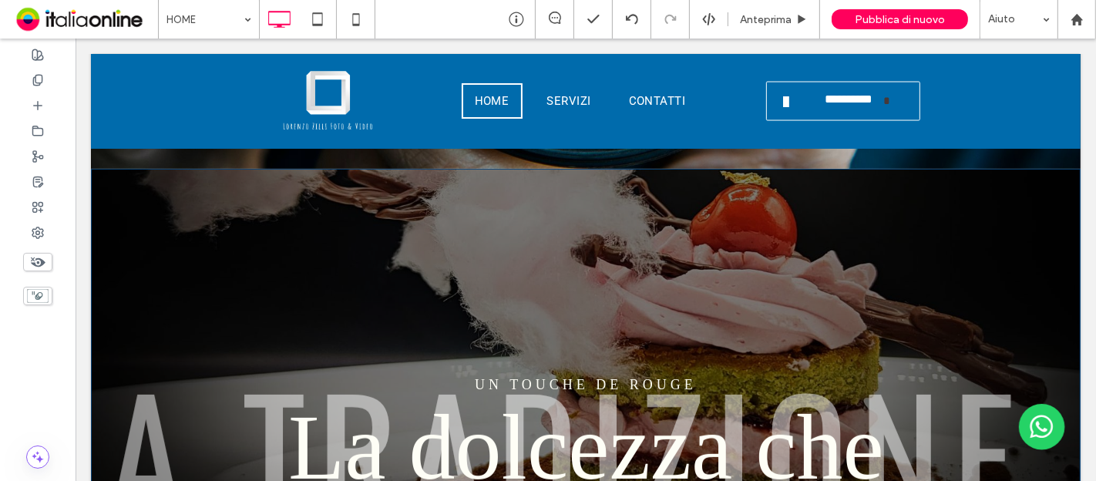
scroll to position [428, 0]
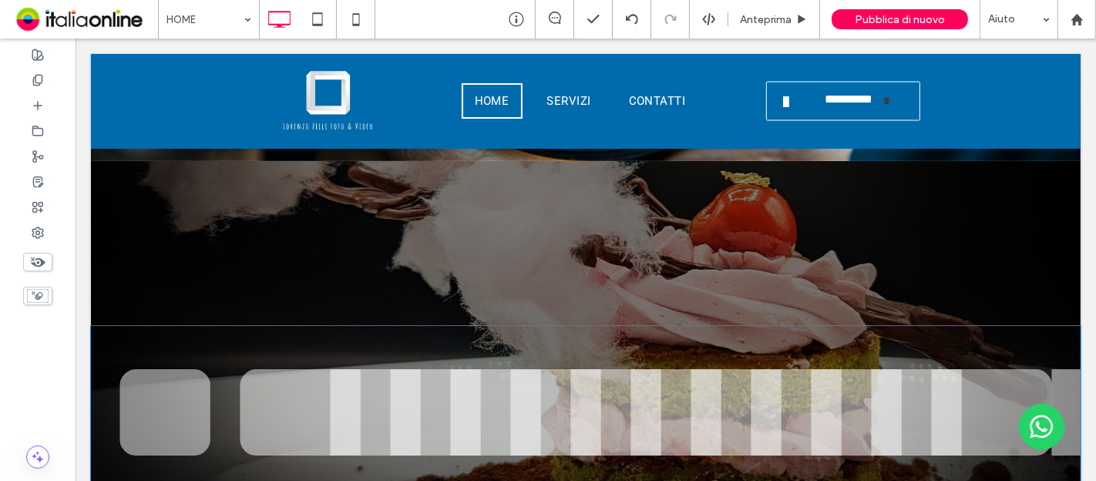
scroll to position [611, 0]
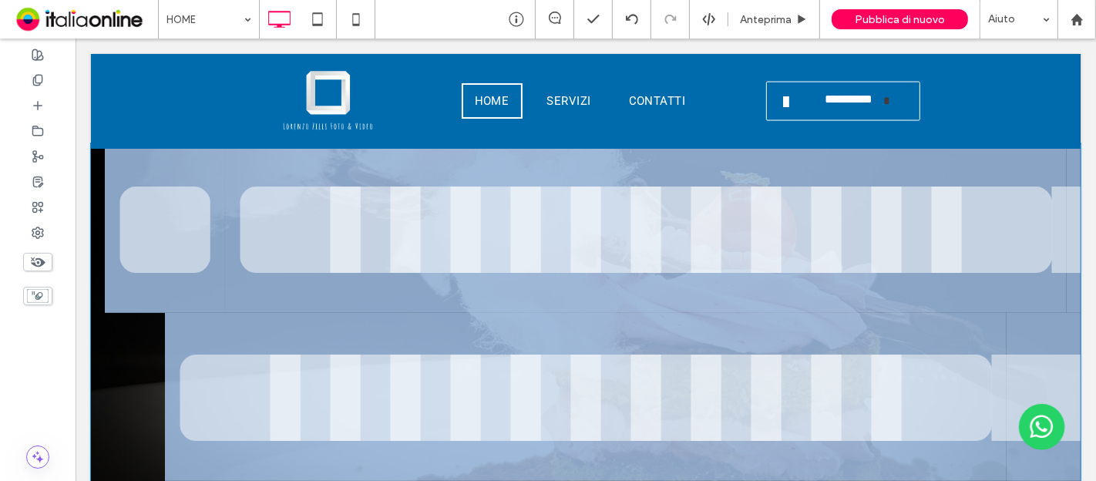
type input "******"
type input "***"
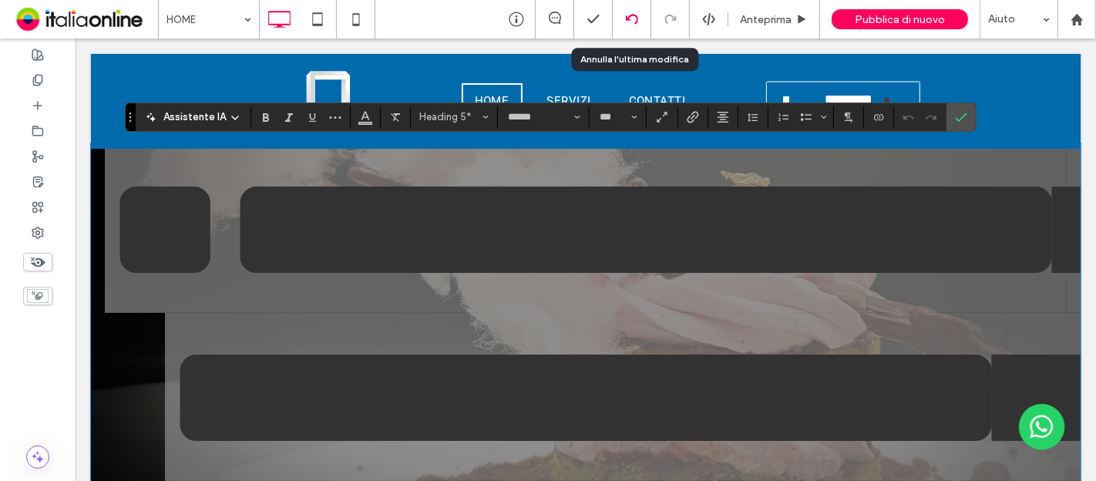
click at [634, 19] on icon at bounding box center [632, 19] width 12 height 12
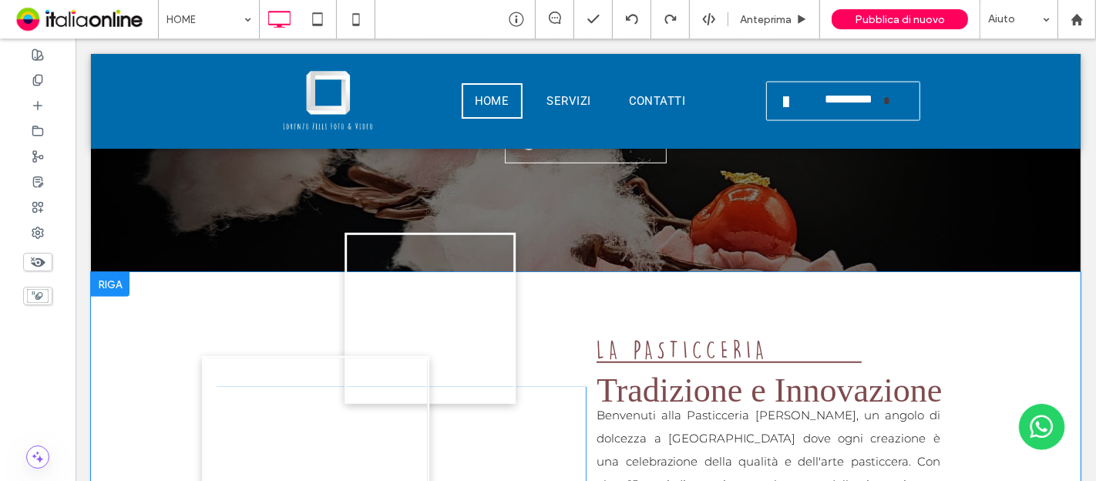
scroll to position [857, 0]
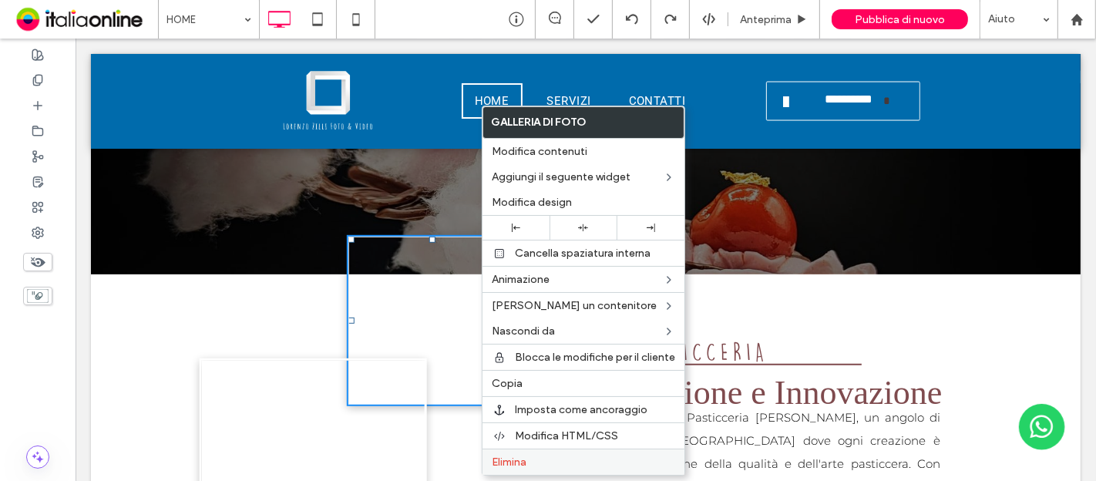
click at [524, 456] on span "Elimina" at bounding box center [509, 462] width 35 height 13
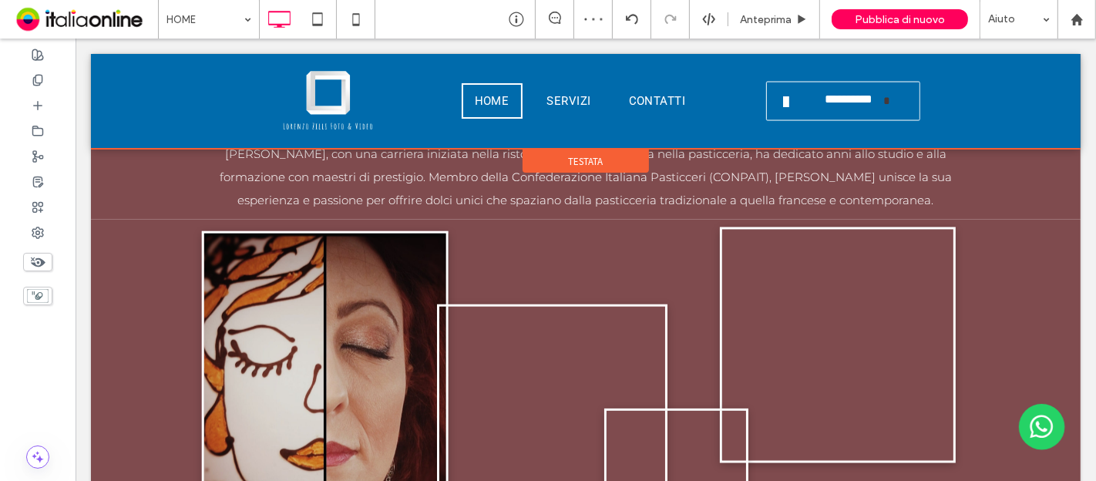
scroll to position [1542, 0]
